Goal: Information Seeking & Learning: Learn about a topic

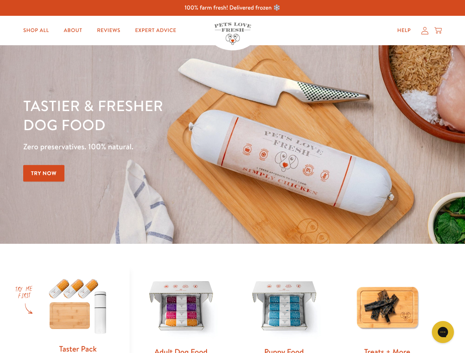
click at [232, 177] on div "Tastier & fresher dog food Zero preservatives. 100% natural. Try Now" at bounding box center [162, 144] width 279 height 97
click at [443, 332] on icon "Gorgias live chat" at bounding box center [442, 332] width 7 height 7
